Goal: Information Seeking & Learning: Learn about a topic

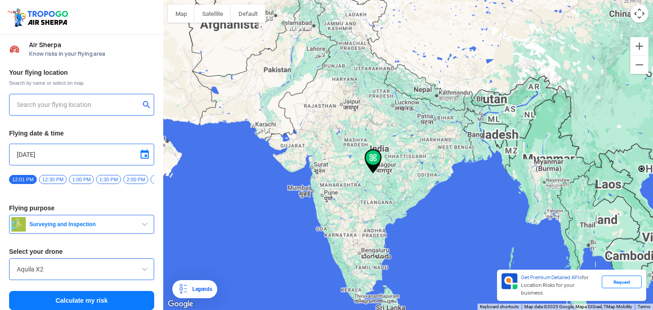
type input "[STREET_ADDRESS]"
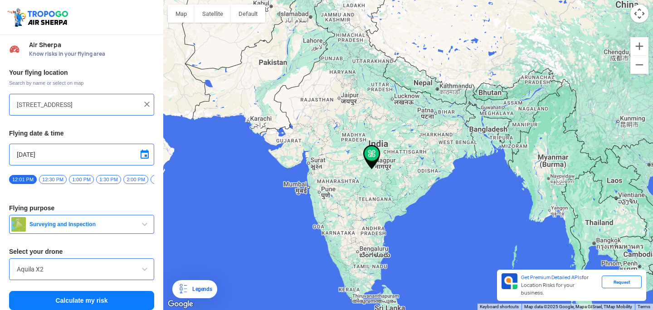
click at [83, 109] on input "[STREET_ADDRESS]" at bounding box center [78, 104] width 123 height 11
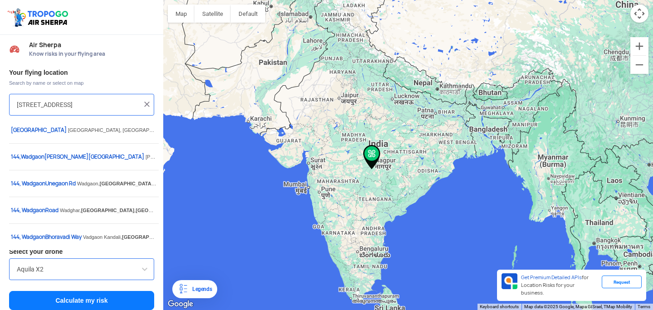
click at [108, 98] on div "[STREET_ADDRESS]" at bounding box center [81, 105] width 145 height 22
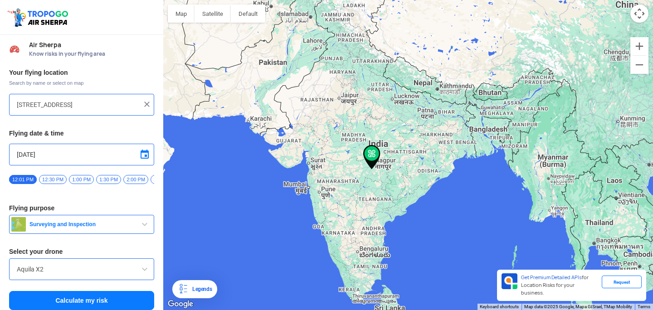
click at [110, 105] on input "[STREET_ADDRESS]" at bounding box center [78, 104] width 123 height 11
type input "Bibvewadi, [GEOGRAPHIC_DATA], [GEOGRAPHIC_DATA]"
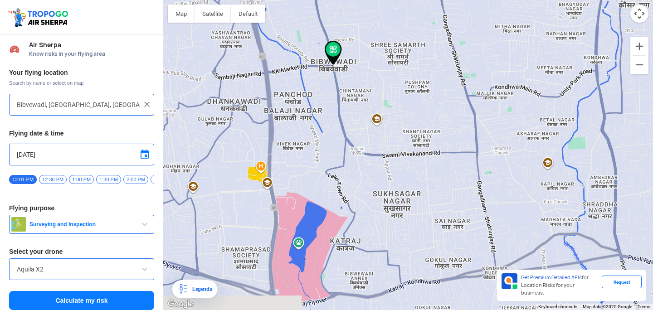
drag, startPoint x: 327, startPoint y: 216, endPoint x: 364, endPoint y: 29, distance: 190.5
click at [364, 29] on div "To navigate, press the arrow keys." at bounding box center [408, 155] width 490 height 310
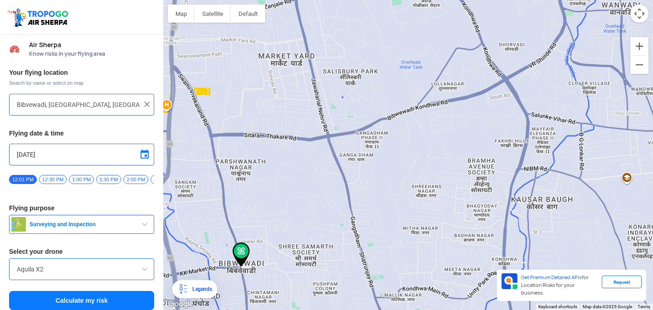
drag, startPoint x: 436, startPoint y: 85, endPoint x: 344, endPoint y: 289, distance: 223.6
click at [344, 289] on div "To navigate, press the arrow keys." at bounding box center [408, 155] width 490 height 310
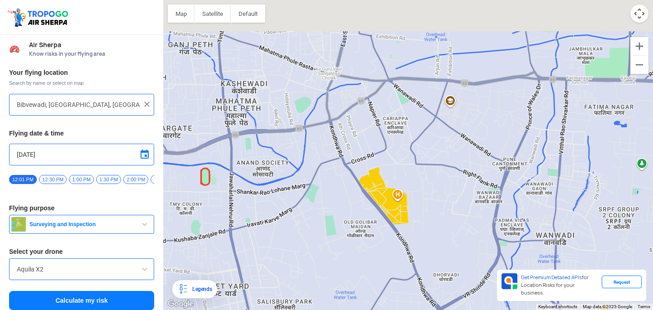
drag, startPoint x: 479, startPoint y: 69, endPoint x: 410, endPoint y: 279, distance: 221.1
click at [411, 293] on div "To navigate, press the arrow keys." at bounding box center [408, 155] width 490 height 310
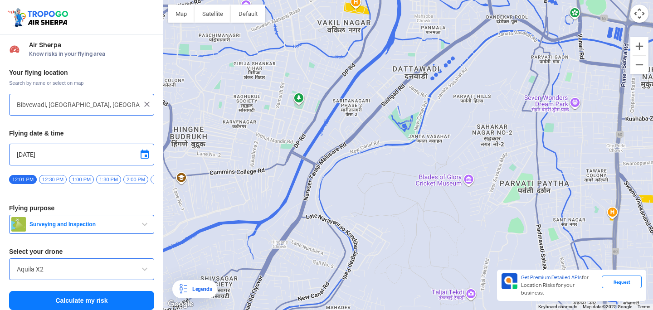
drag, startPoint x: 402, startPoint y: 214, endPoint x: 572, endPoint y: 30, distance: 250.7
click at [572, 30] on div "To navigate, press the arrow keys." at bounding box center [408, 155] width 490 height 310
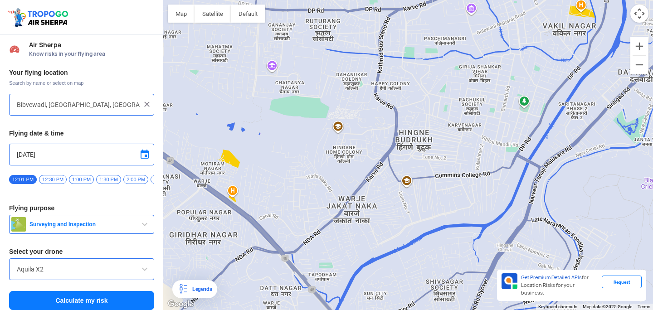
drag, startPoint x: 321, startPoint y: 213, endPoint x: 544, endPoint y: 212, distance: 223.7
click at [544, 212] on div "To navigate, press the arrow keys." at bounding box center [408, 155] width 490 height 310
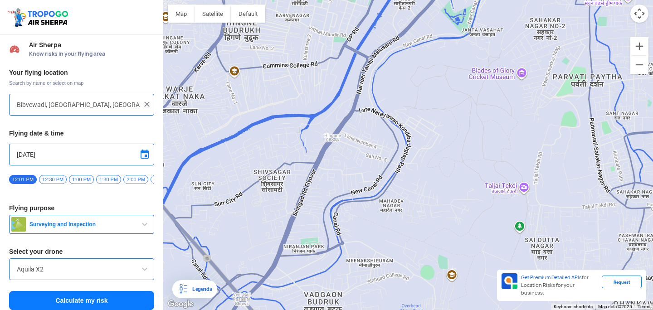
drag, startPoint x: 536, startPoint y: 171, endPoint x: 363, endPoint y: 60, distance: 204.9
click at [363, 60] on div "To navigate, press the arrow keys." at bounding box center [408, 155] width 490 height 310
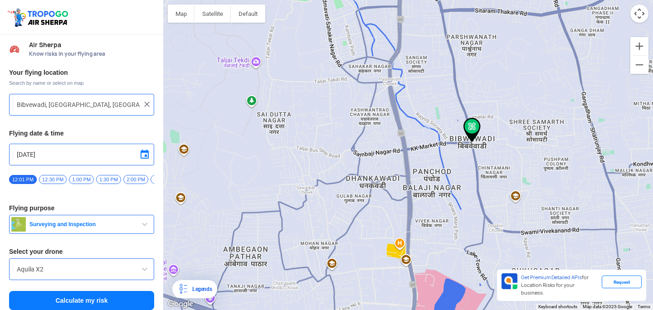
drag, startPoint x: 555, startPoint y: 147, endPoint x: 289, endPoint y: 23, distance: 294.3
click at [289, 23] on div "To navigate, press the arrow keys." at bounding box center [408, 155] width 490 height 310
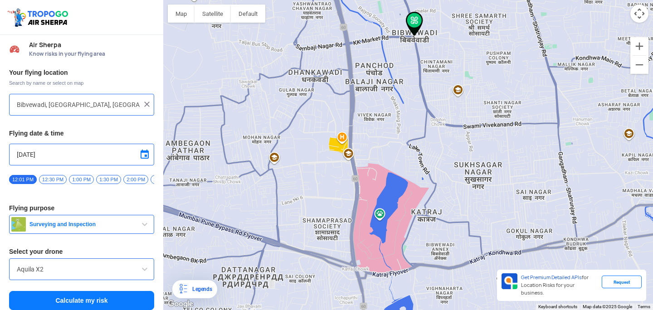
drag, startPoint x: 367, startPoint y: 145, endPoint x: 255, endPoint y: 30, distance: 159.8
click at [255, 30] on div "To navigate, press the arrow keys." at bounding box center [408, 155] width 490 height 310
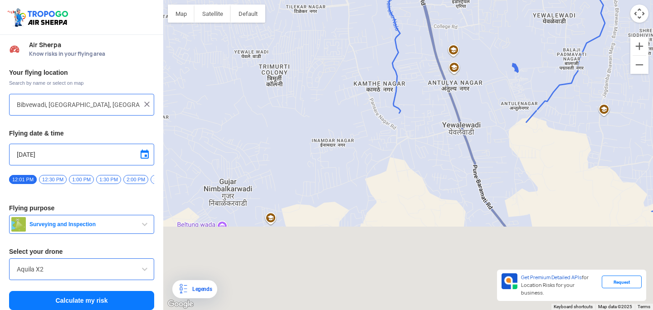
drag, startPoint x: 443, startPoint y: 220, endPoint x: 164, endPoint y: -48, distance: 386.3
click at [164, 0] on html "Location Risk Score Air Sherpa Know risks in your flying area Your flying locat…" at bounding box center [326, 155] width 653 height 310
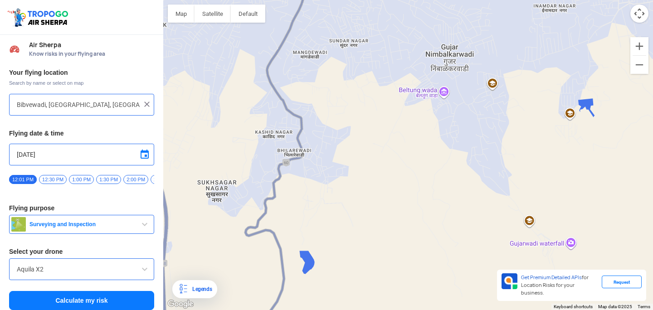
drag, startPoint x: 269, startPoint y: 159, endPoint x: 479, endPoint y: 24, distance: 249.6
click at [479, 24] on div "To navigate, press the arrow keys." at bounding box center [408, 155] width 490 height 310
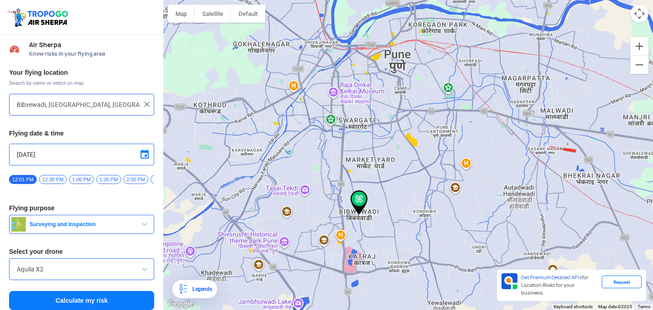
drag, startPoint x: 494, startPoint y: 54, endPoint x: 399, endPoint y: 303, distance: 266.3
click at [399, 303] on div "To navigate, press the arrow keys." at bounding box center [408, 155] width 490 height 310
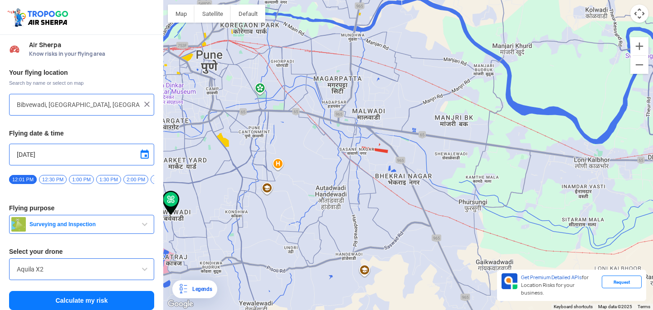
drag, startPoint x: 593, startPoint y: 162, endPoint x: 404, endPoint y: 163, distance: 189.2
click at [404, 163] on div "To navigate, press the arrow keys." at bounding box center [408, 155] width 490 height 310
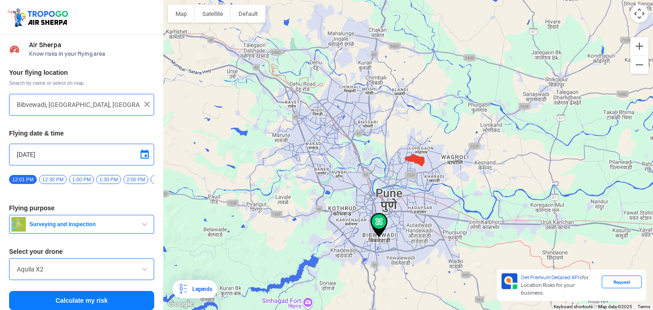
drag, startPoint x: 353, startPoint y: 235, endPoint x: 387, endPoint y: 296, distance: 69.7
click at [387, 296] on div "To navigate, press the arrow keys." at bounding box center [408, 155] width 490 height 310
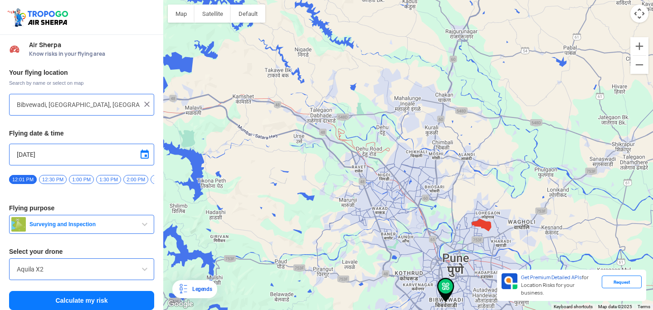
drag, startPoint x: 407, startPoint y: 129, endPoint x: 475, endPoint y: 194, distance: 93.7
click at [475, 194] on div "To navigate, press the arrow keys." at bounding box center [408, 155] width 490 height 310
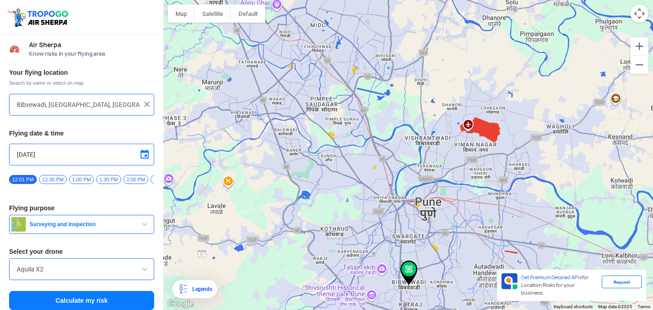
drag, startPoint x: 371, startPoint y: 246, endPoint x: 318, endPoint y: 91, distance: 164.6
click at [318, 91] on div "To navigate, press the arrow keys." at bounding box center [408, 155] width 490 height 310
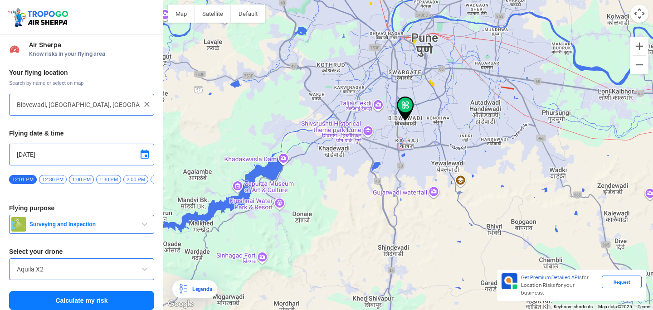
drag, startPoint x: 395, startPoint y: 245, endPoint x: 392, endPoint y: 80, distance: 165.2
click at [392, 80] on div "To navigate, press the arrow keys." at bounding box center [408, 155] width 490 height 310
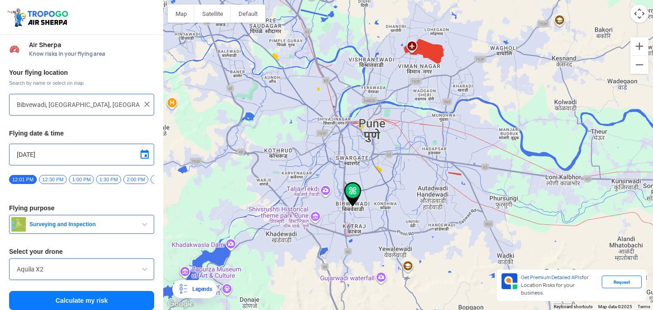
drag, startPoint x: 418, startPoint y: 72, endPoint x: 363, endPoint y: 160, distance: 103.7
click at [363, 160] on div "To navigate, press the arrow keys." at bounding box center [408, 155] width 490 height 310
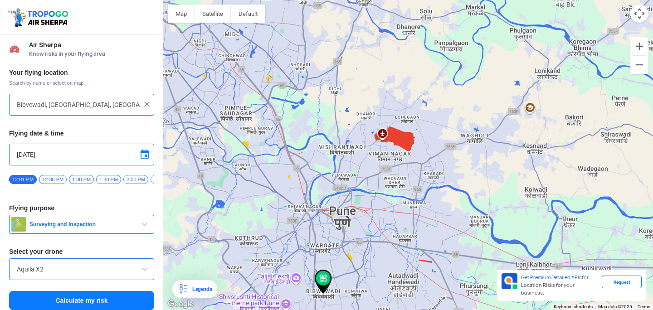
drag, startPoint x: 386, startPoint y: 134, endPoint x: 357, endPoint y: 223, distance: 93.3
click at [357, 223] on div "To navigate, press the arrow keys." at bounding box center [408, 155] width 490 height 310
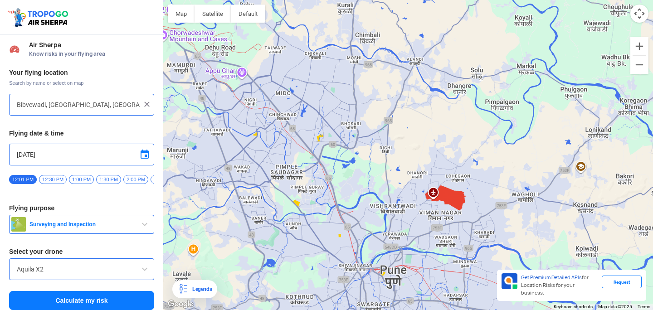
drag, startPoint x: 389, startPoint y: 190, endPoint x: 440, endPoint y: 251, distance: 79.2
click at [440, 251] on div "To navigate, press the arrow keys." at bounding box center [408, 155] width 490 height 310
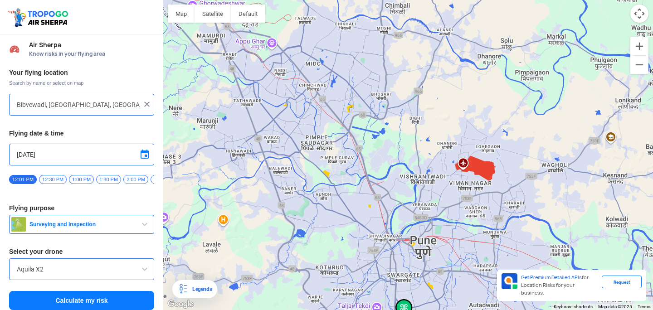
drag, startPoint x: 390, startPoint y: 191, endPoint x: 419, endPoint y: 162, distance: 41.4
click at [419, 162] on div "To navigate, press the arrow keys." at bounding box center [408, 155] width 490 height 310
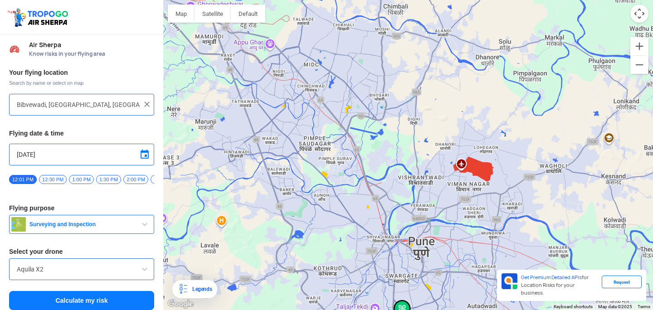
click at [122, 279] on div "Aquila X2" at bounding box center [81, 270] width 145 height 22
click at [143, 271] on span at bounding box center [144, 269] width 11 height 11
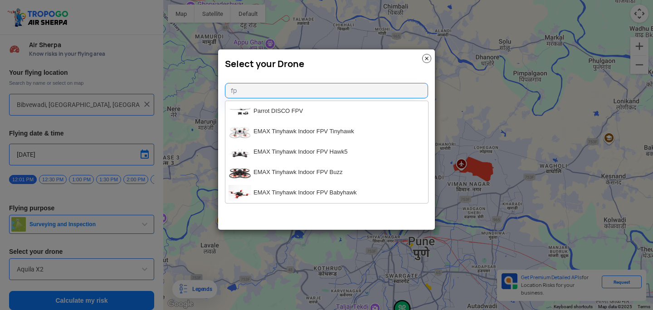
type input "fpv"
click at [430, 59] on img at bounding box center [426, 58] width 9 height 9
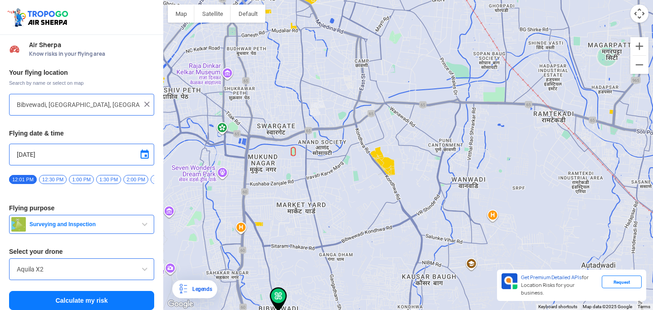
drag, startPoint x: 452, startPoint y: 244, endPoint x: 557, endPoint y: -14, distance: 278.4
click at [557, 0] on html "Location Risk Score Air Sherpa Know risks in your flying area Your flying locat…" at bounding box center [326, 155] width 653 height 310
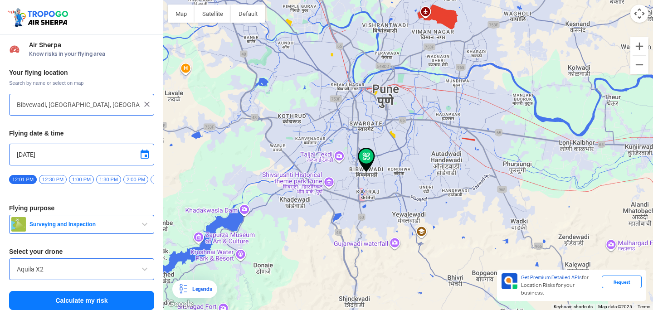
drag, startPoint x: 225, startPoint y: 158, endPoint x: 338, endPoint y: 144, distance: 113.9
click at [339, 144] on div "To navigate, press the arrow keys." at bounding box center [408, 155] width 490 height 310
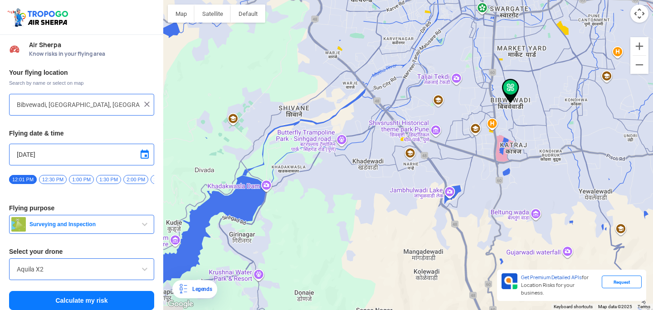
drag, startPoint x: 264, startPoint y: 189, endPoint x: 339, endPoint y: 96, distance: 119.7
click at [339, 96] on div "To navigate, press the arrow keys." at bounding box center [408, 155] width 490 height 310
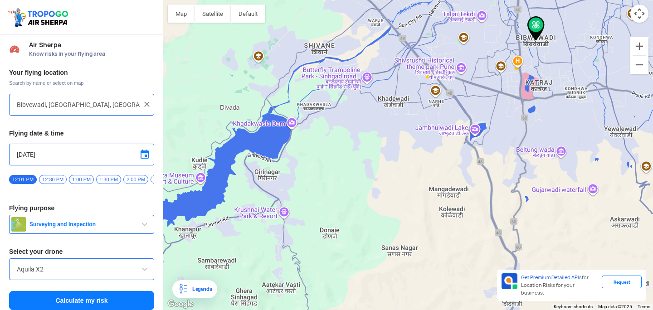
drag, startPoint x: 304, startPoint y: 191, endPoint x: 340, endPoint y: 113, distance: 86.7
click at [340, 113] on div "To navigate, press the arrow keys." at bounding box center [408, 155] width 490 height 310
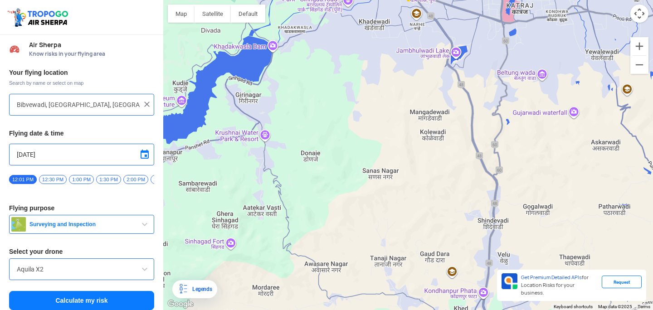
drag, startPoint x: 339, startPoint y: 151, endPoint x: 307, endPoint y: 89, distance: 69.8
click at [307, 89] on div "To navigate, press the arrow keys." at bounding box center [408, 155] width 490 height 310
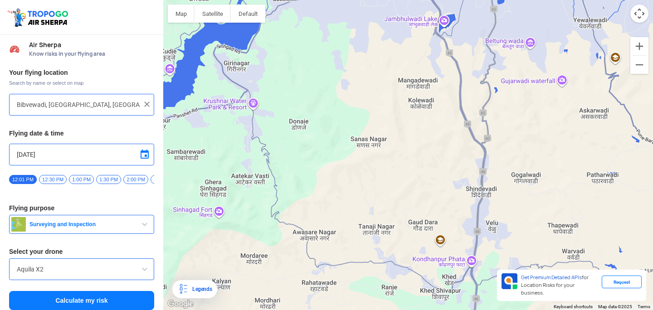
drag, startPoint x: 340, startPoint y: 140, endPoint x: 328, endPoint y: 106, distance: 36.0
click at [328, 106] on div "To navigate, press the arrow keys." at bounding box center [408, 155] width 490 height 310
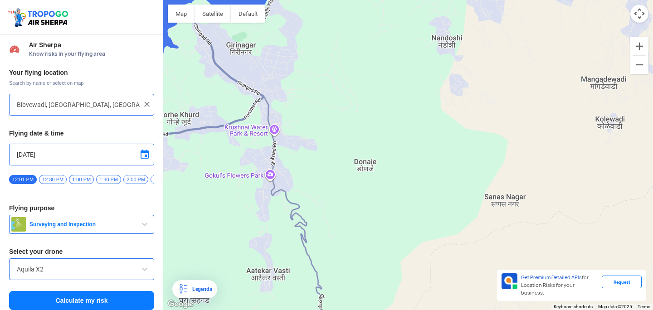
drag, startPoint x: 274, startPoint y: 106, endPoint x: 372, endPoint y: 128, distance: 100.5
click at [372, 128] on div "To navigate, press the arrow keys." at bounding box center [408, 155] width 490 height 310
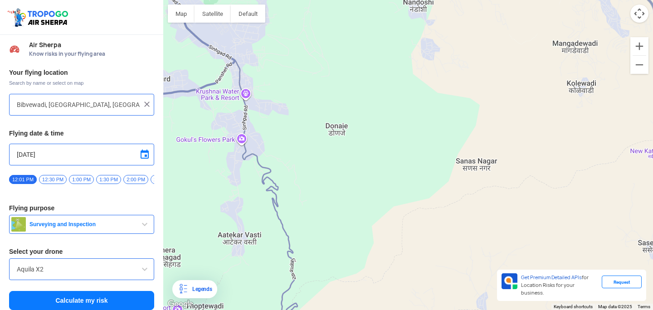
drag, startPoint x: 291, startPoint y: 159, endPoint x: 264, endPoint y: 122, distance: 46.1
click at [264, 122] on div "To navigate, press the arrow keys." at bounding box center [408, 155] width 490 height 310
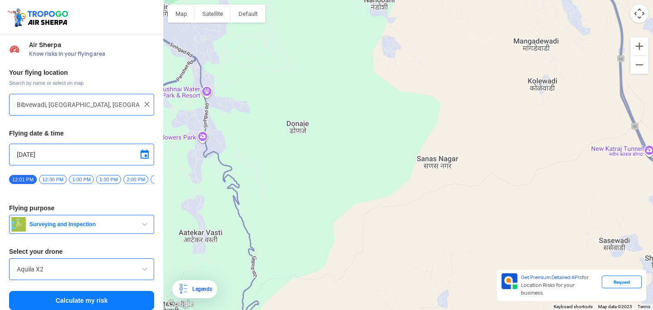
drag, startPoint x: 305, startPoint y: 109, endPoint x: 265, endPoint y: 105, distance: 40.1
click at [265, 106] on div "To navigate, press the arrow keys." at bounding box center [408, 155] width 490 height 310
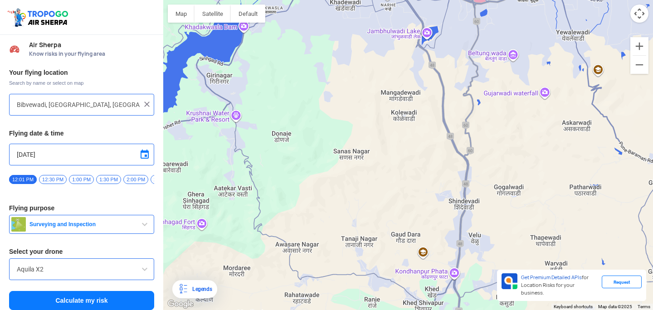
drag, startPoint x: 261, startPoint y: 79, endPoint x: 261, endPoint y: 101, distance: 21.8
click at [261, 101] on div "To navigate, press the arrow keys." at bounding box center [408, 155] width 490 height 310
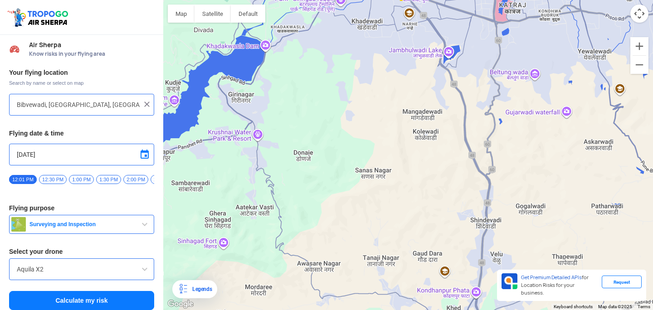
drag, startPoint x: 280, startPoint y: 95, endPoint x: 303, endPoint y: 115, distance: 30.6
click at [303, 115] on div "To navigate, press the arrow keys." at bounding box center [408, 155] width 490 height 310
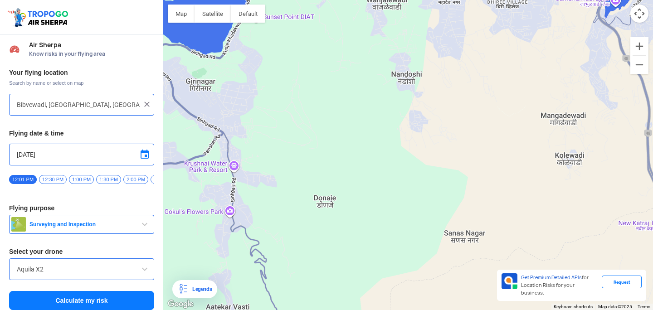
drag, startPoint x: 303, startPoint y: 115, endPoint x: 325, endPoint y: 120, distance: 22.4
click at [325, 120] on div "To navigate, press the arrow keys." at bounding box center [408, 155] width 490 height 310
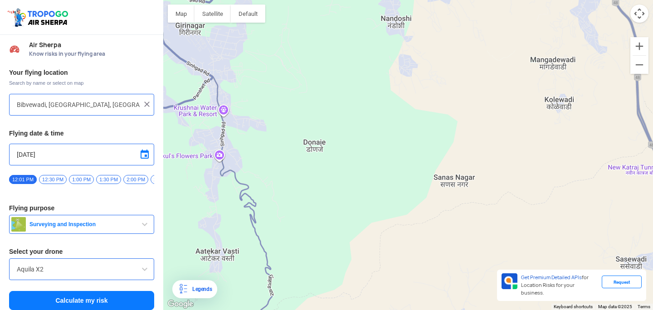
drag, startPoint x: 314, startPoint y: 160, endPoint x: 304, endPoint y: 103, distance: 58.0
click at [304, 103] on div "To navigate, press the arrow keys." at bounding box center [408, 155] width 490 height 310
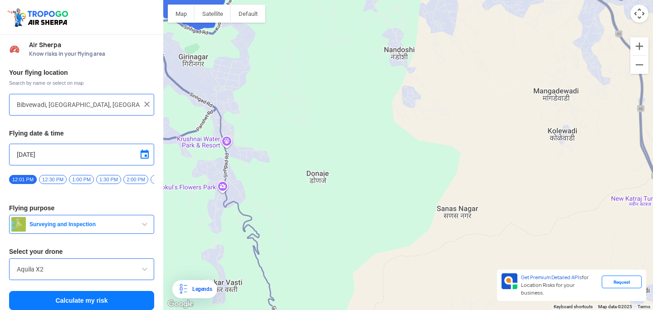
drag, startPoint x: 289, startPoint y: 122, endPoint x: 292, endPoint y: 155, distance: 32.4
click at [292, 155] on div "To navigate, press the arrow keys." at bounding box center [408, 155] width 490 height 310
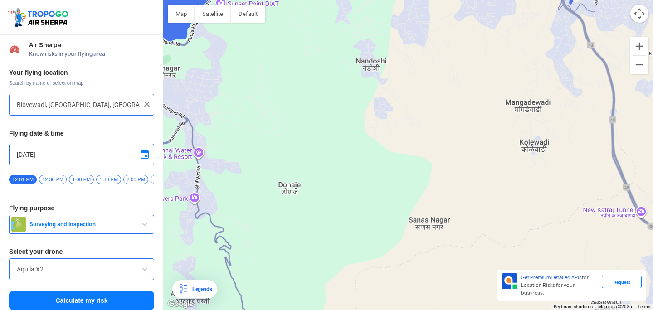
drag, startPoint x: 293, startPoint y: 153, endPoint x: 268, endPoint y: 162, distance: 26.4
click at [267, 163] on div "To navigate, press the arrow keys." at bounding box center [408, 155] width 490 height 310
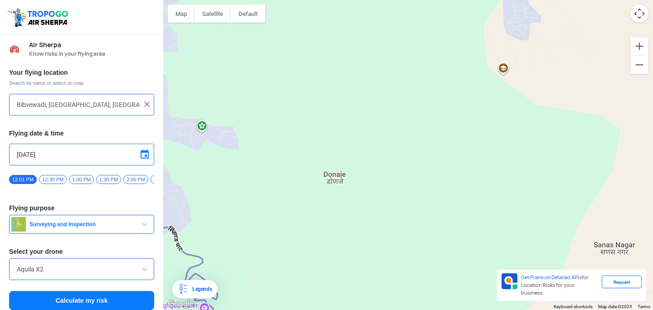
drag, startPoint x: 268, startPoint y: 162, endPoint x: 284, endPoint y: 127, distance: 38.8
click at [284, 127] on div "To navigate, press the arrow keys." at bounding box center [408, 155] width 490 height 310
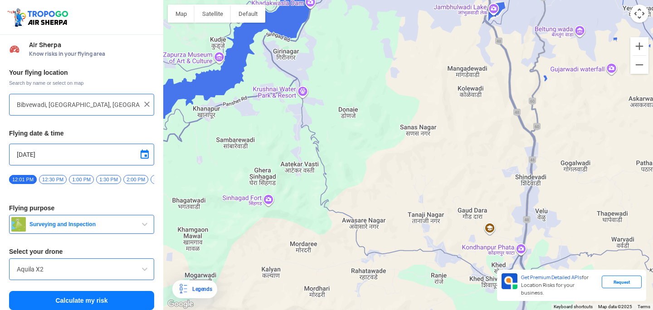
drag, startPoint x: 229, startPoint y: 272, endPoint x: 282, endPoint y: 245, distance: 59.9
click at [282, 245] on div "To navigate, press the arrow keys." at bounding box center [408, 155] width 490 height 310
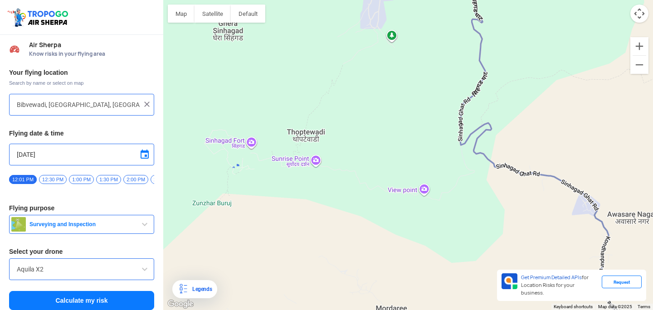
drag, startPoint x: 249, startPoint y: 194, endPoint x: 299, endPoint y: 194, distance: 49.5
click at [299, 194] on div "To navigate, press the arrow keys." at bounding box center [408, 155] width 490 height 310
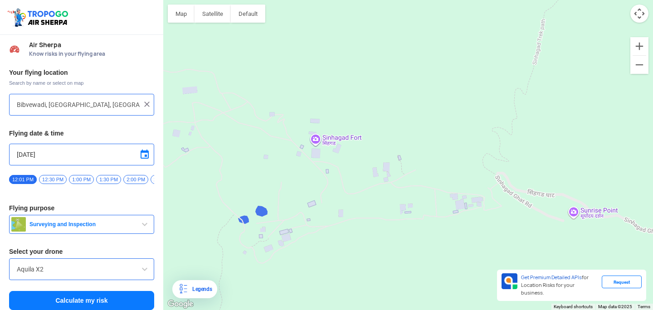
drag, startPoint x: 297, startPoint y: 149, endPoint x: 339, endPoint y: 136, distance: 44.1
click at [339, 136] on div "To navigate, press the arrow keys." at bounding box center [408, 155] width 490 height 310
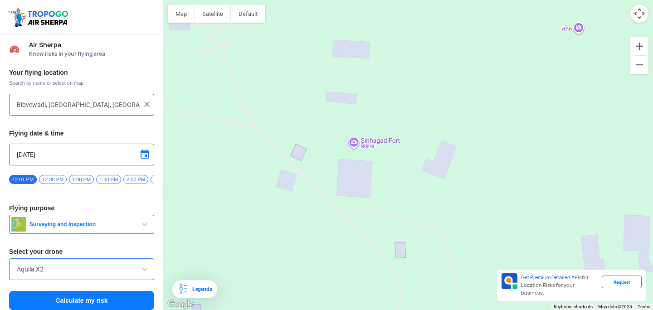
drag, startPoint x: 246, startPoint y: 180, endPoint x: 347, endPoint y: 156, distance: 103.6
click at [347, 156] on div "To navigate, press the arrow keys." at bounding box center [408, 155] width 490 height 310
